Goal: Task Accomplishment & Management: Complete application form

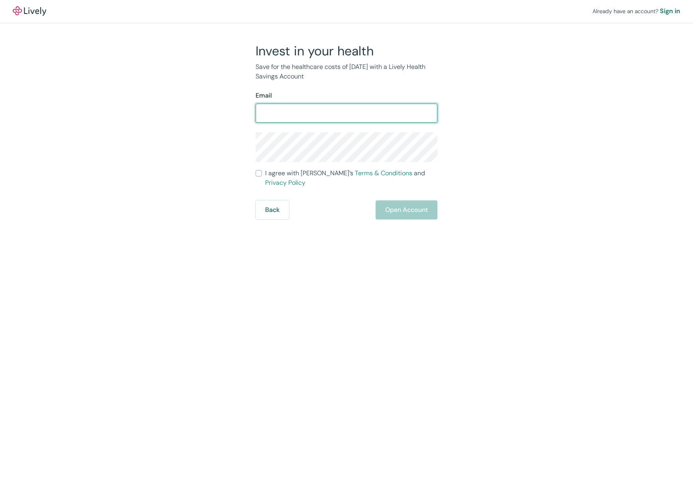
click at [319, 110] on input "Email" at bounding box center [346, 113] width 182 height 16
type input "[EMAIL_ADDRESS][DOMAIN_NAME]"
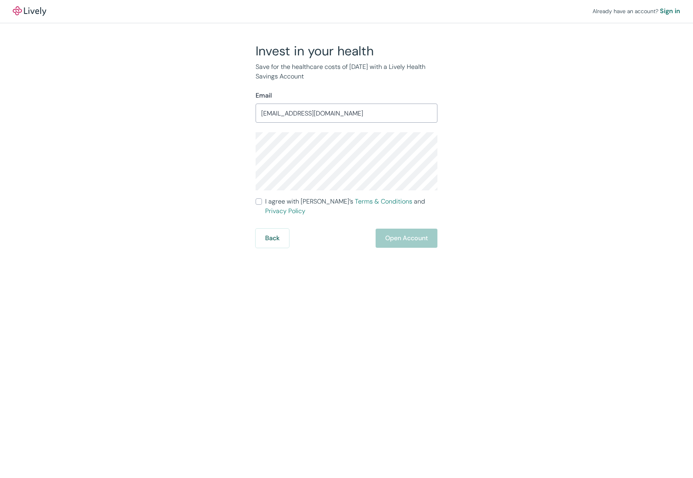
click at [243, 147] on div "Invest in your health Save for the healthcare costs of [DATE] with a Lively Hea…" at bounding box center [341, 145] width 383 height 205
click at [599, 106] on div "Already have an account? Sign in Invest in your health Save for the healthcare …" at bounding box center [346, 124] width 693 height 248
click at [258, 203] on input "I agree with Lively’s Terms & Conditions and Privacy Policy" at bounding box center [258, 201] width 6 height 6
checkbox input "true"
click at [402, 230] on button "Open Account" at bounding box center [406, 238] width 62 height 19
